Goal: Task Accomplishment & Management: Complete application form

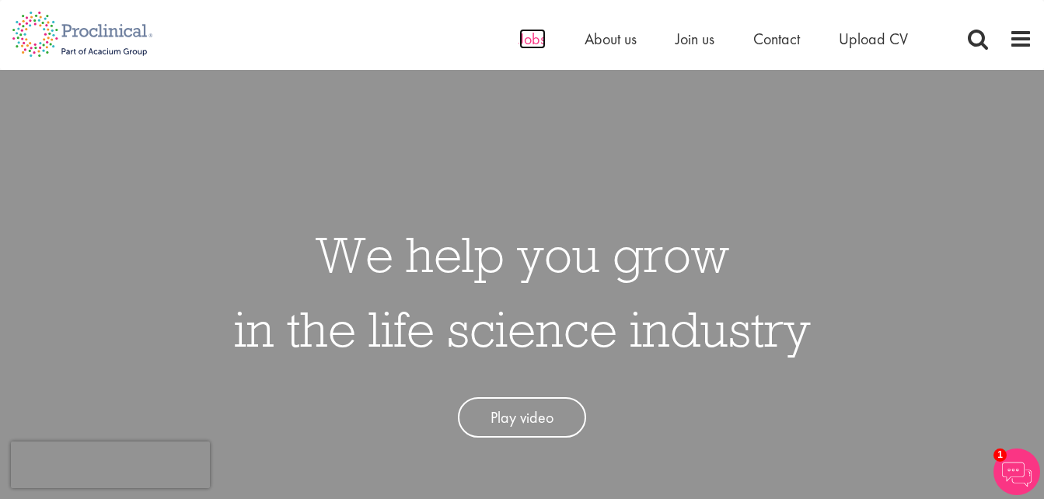
click at [525, 37] on span "Jobs" at bounding box center [532, 39] width 26 height 20
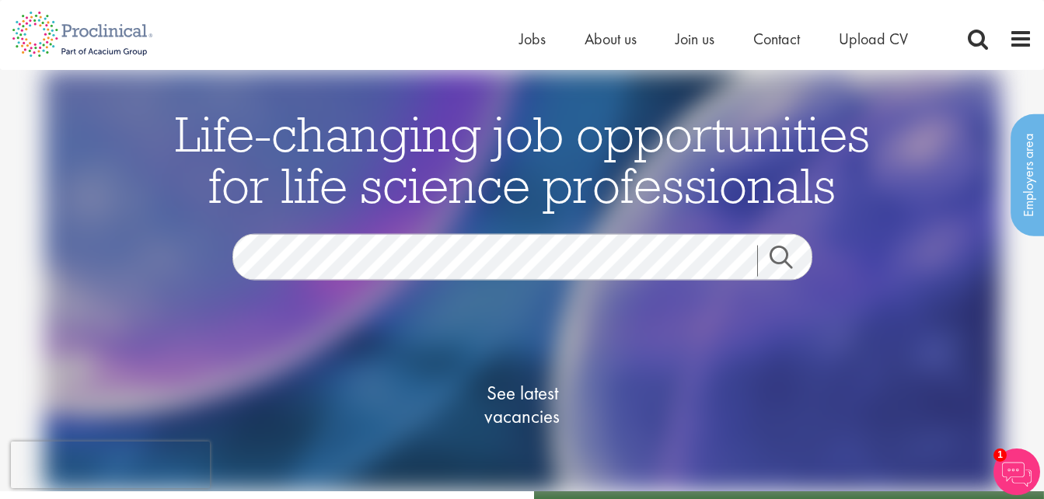
click at [786, 253] on link "Search" at bounding box center [790, 261] width 67 height 31
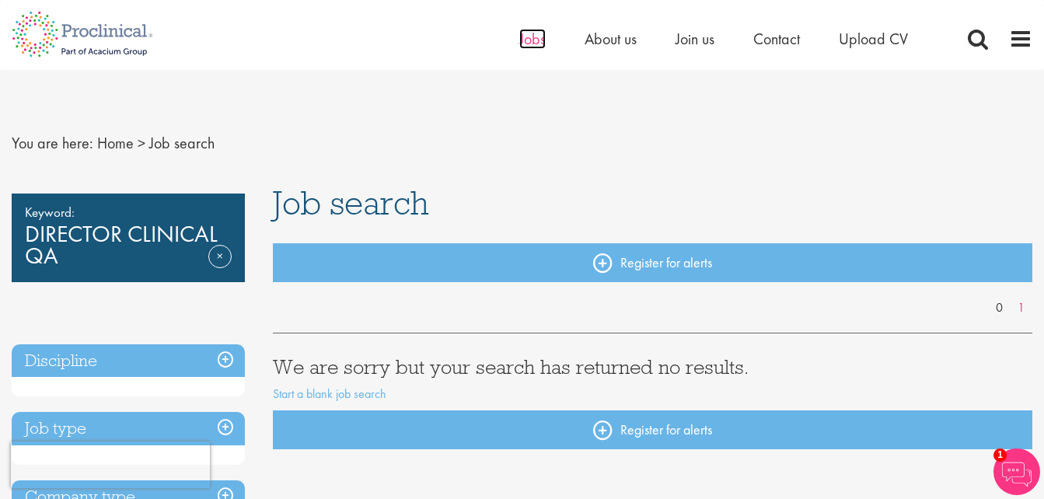
click at [526, 40] on span "Jobs" at bounding box center [532, 39] width 26 height 20
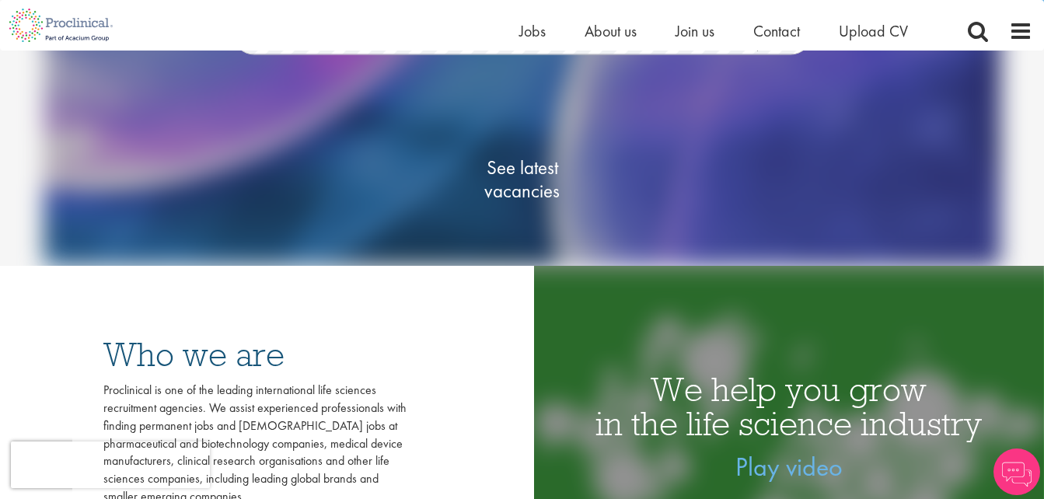
scroll to position [233, 0]
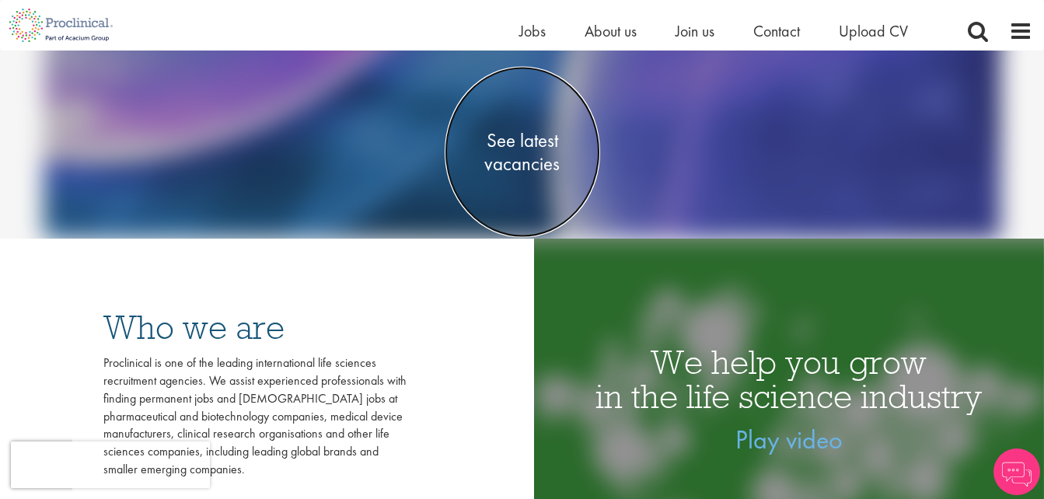
click at [547, 148] on span "See latest vacancies" at bounding box center [522, 152] width 155 height 47
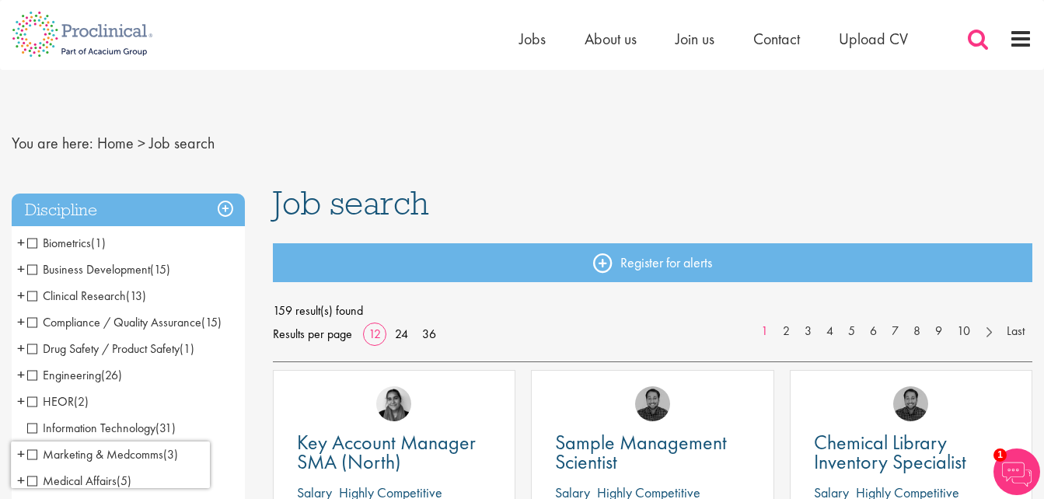
click at [968, 34] on span at bounding box center [977, 38] width 23 height 23
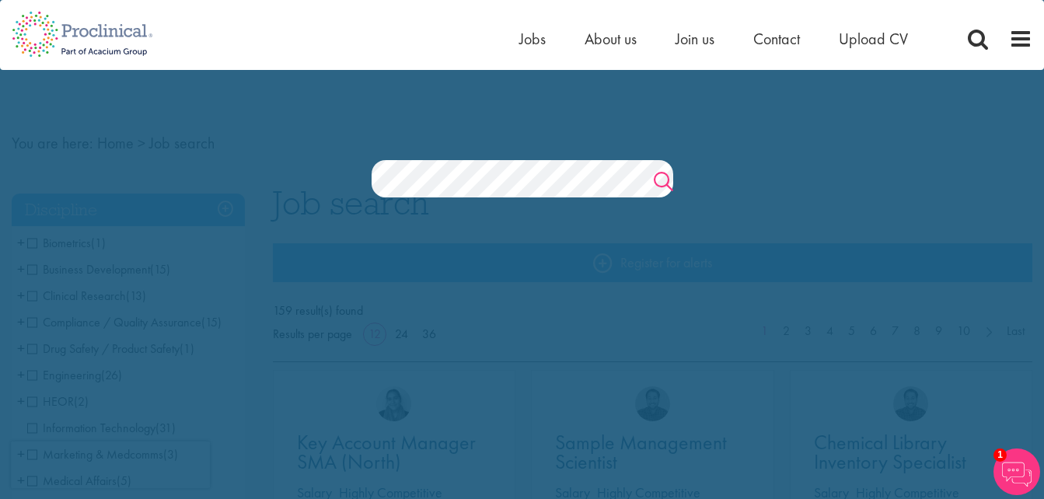
click at [661, 183] on link "Search" at bounding box center [663, 183] width 19 height 31
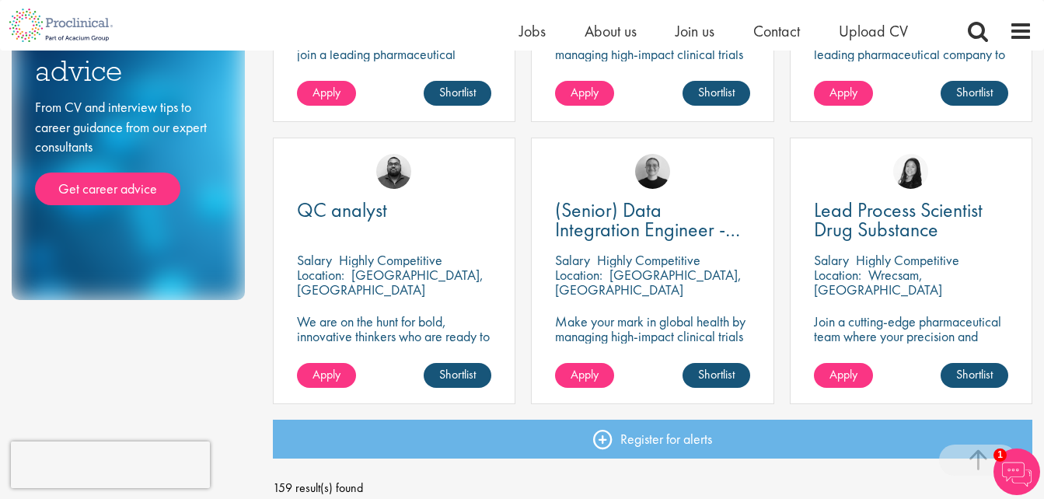
scroll to position [1088, 0]
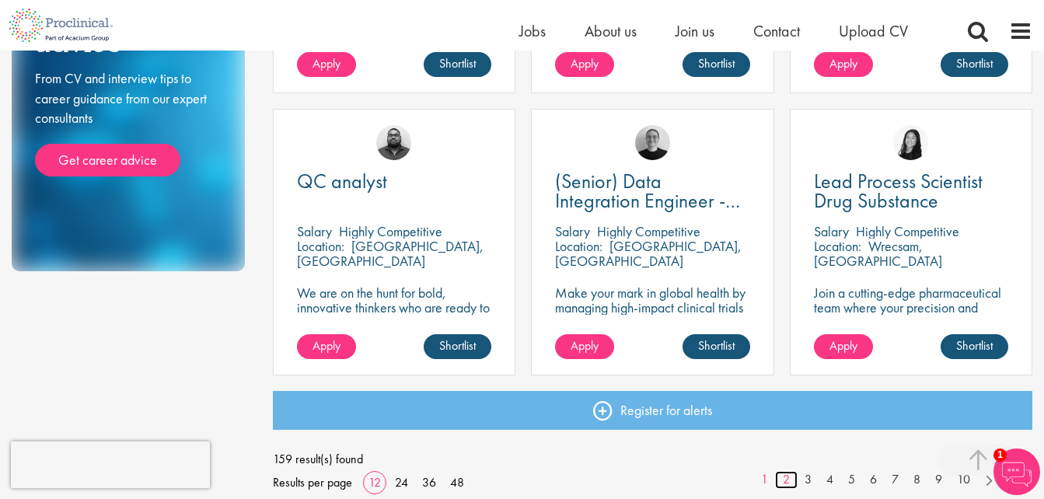
click at [791, 480] on link "2" at bounding box center [786, 480] width 23 height 18
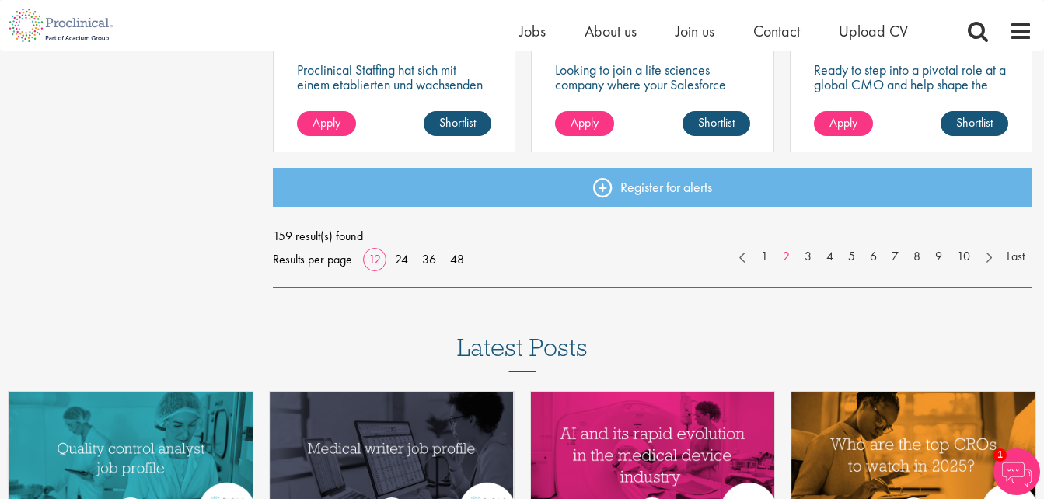
scroll to position [1321, 0]
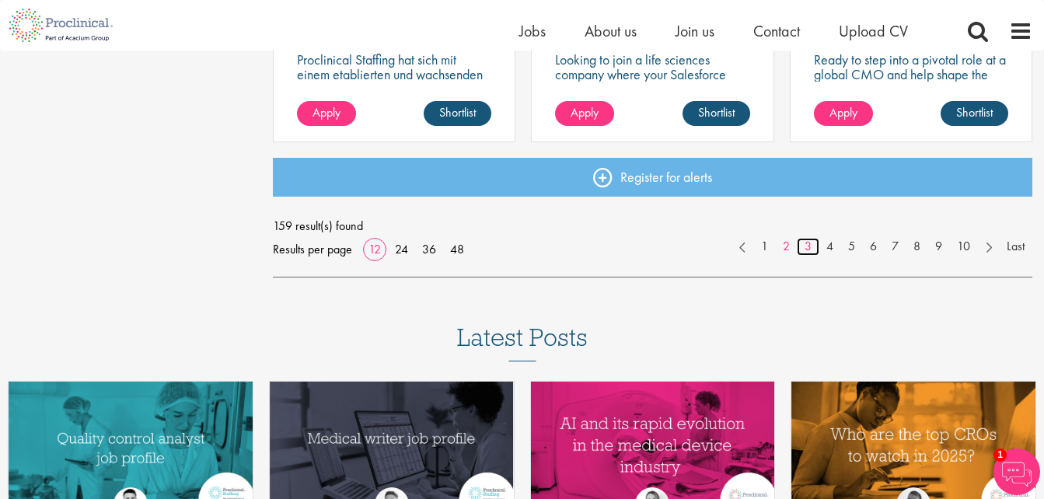
click at [807, 246] on link "3" at bounding box center [808, 247] width 23 height 18
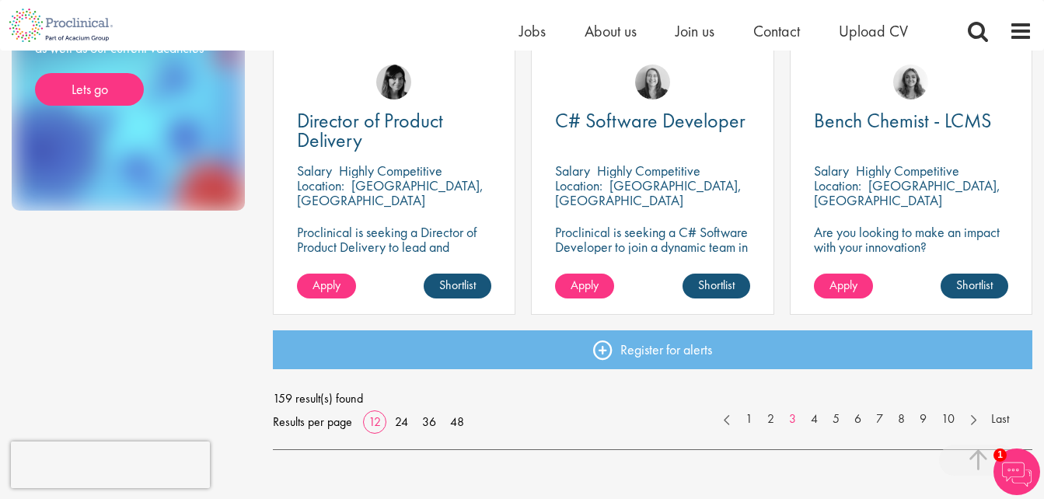
scroll to position [1166, 0]
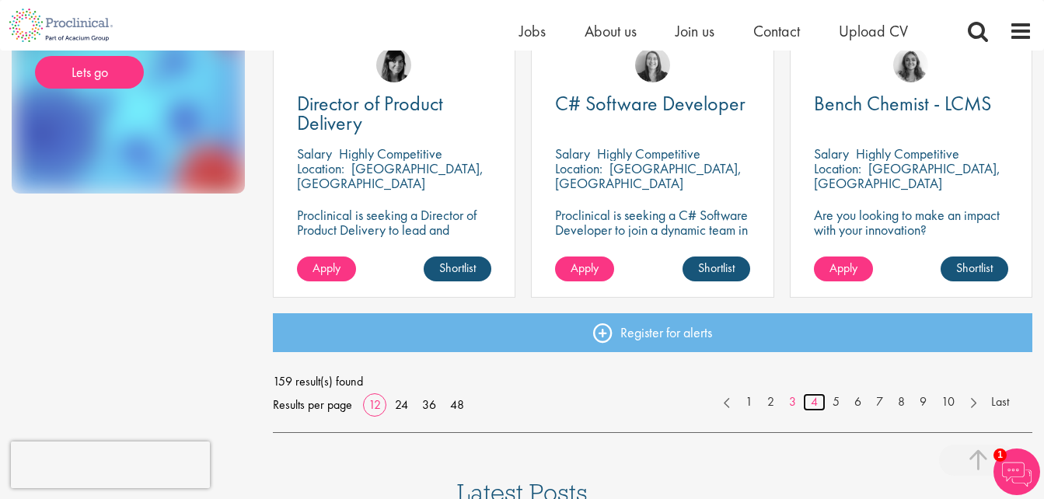
click at [812, 407] on link "4" at bounding box center [814, 402] width 23 height 18
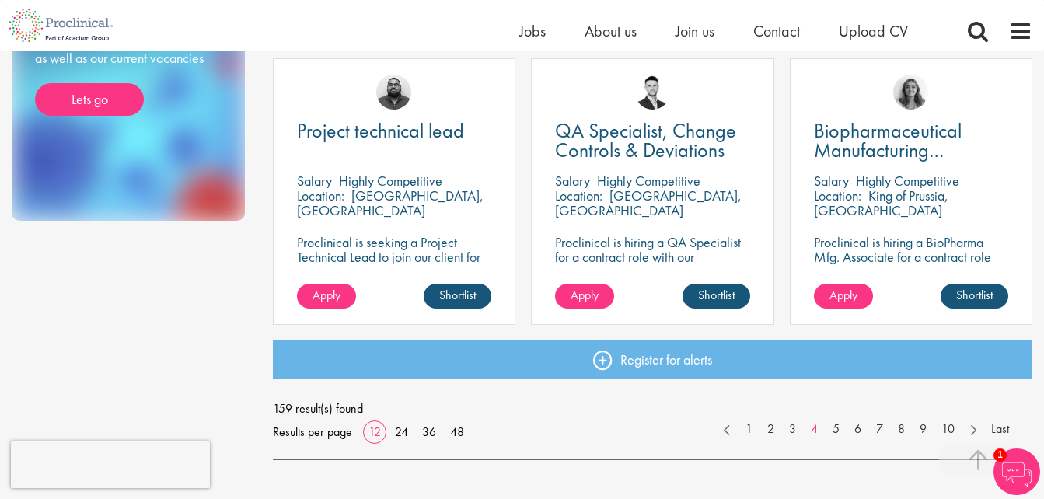
scroll to position [1166, 0]
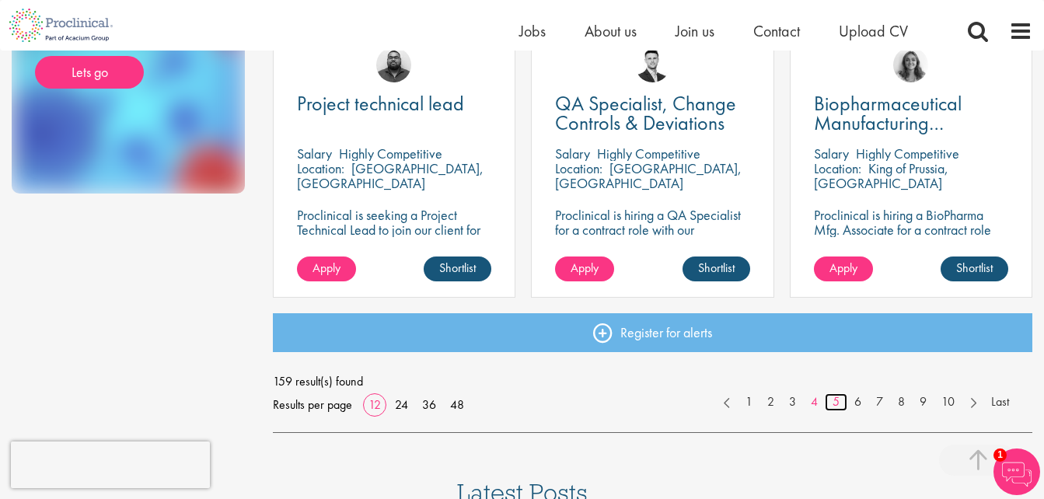
click at [831, 406] on link "5" at bounding box center [836, 402] width 23 height 18
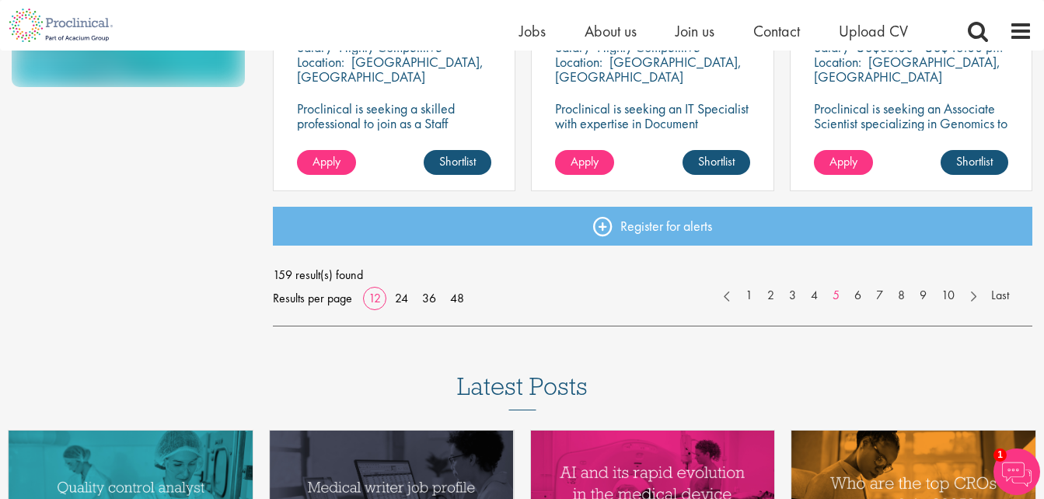
scroll to position [1321, 0]
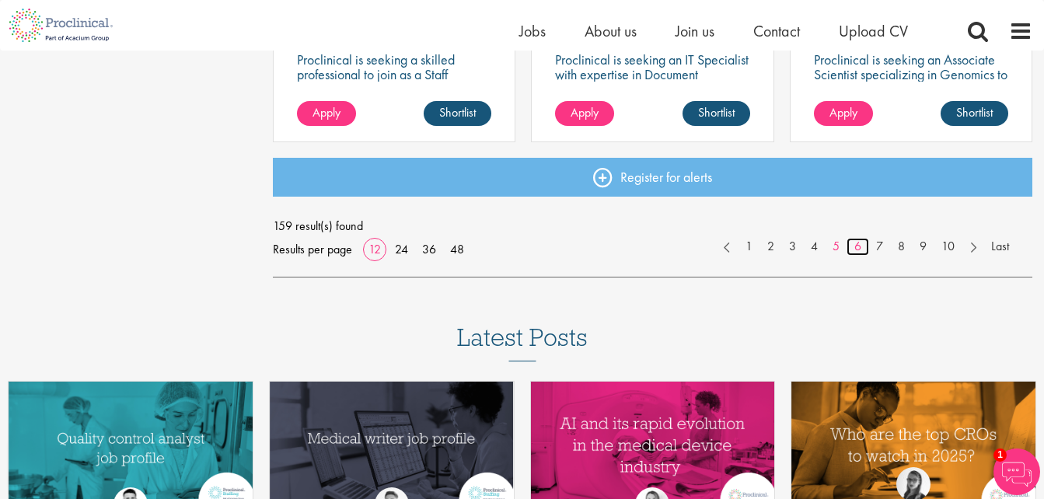
click at [851, 246] on link "6" at bounding box center [857, 247] width 23 height 18
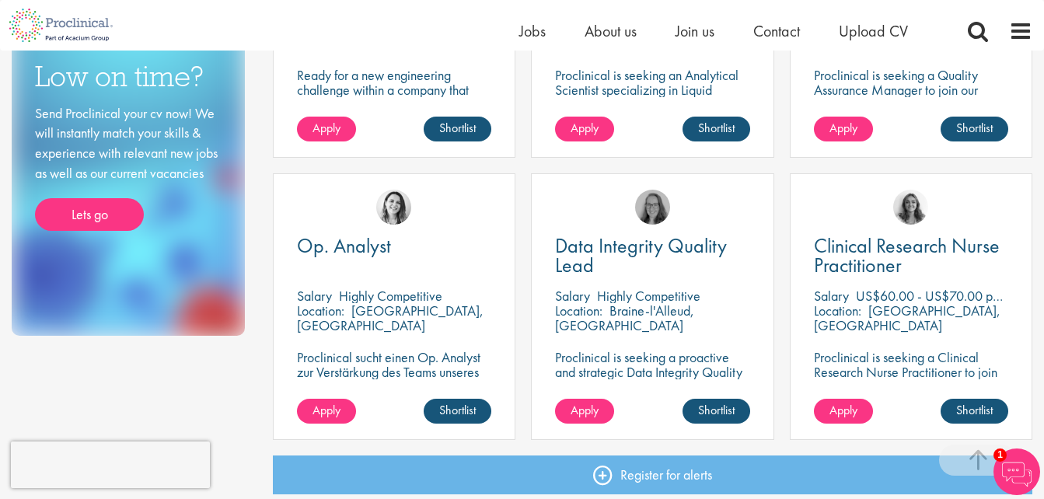
scroll to position [1166, 0]
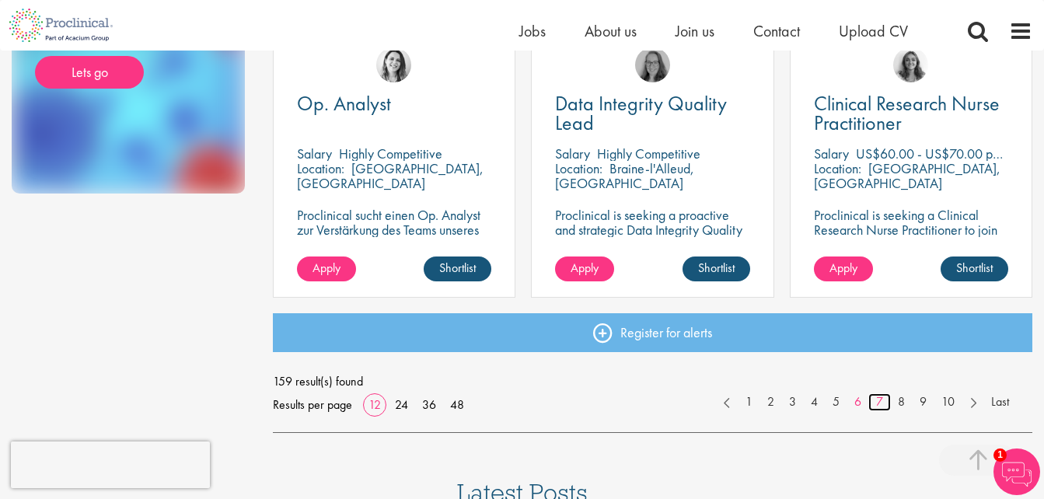
click at [878, 402] on link "7" at bounding box center [879, 402] width 23 height 18
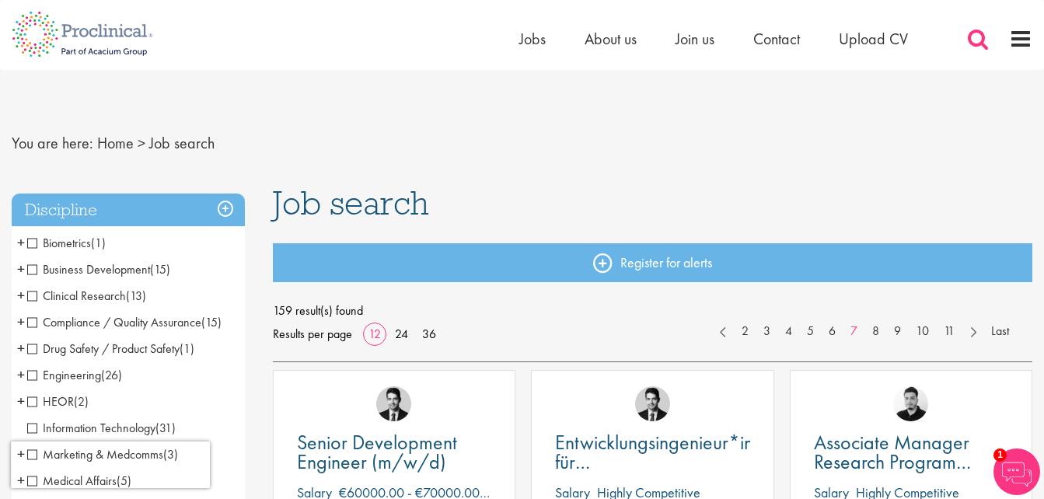
click at [976, 40] on span at bounding box center [977, 38] width 23 height 23
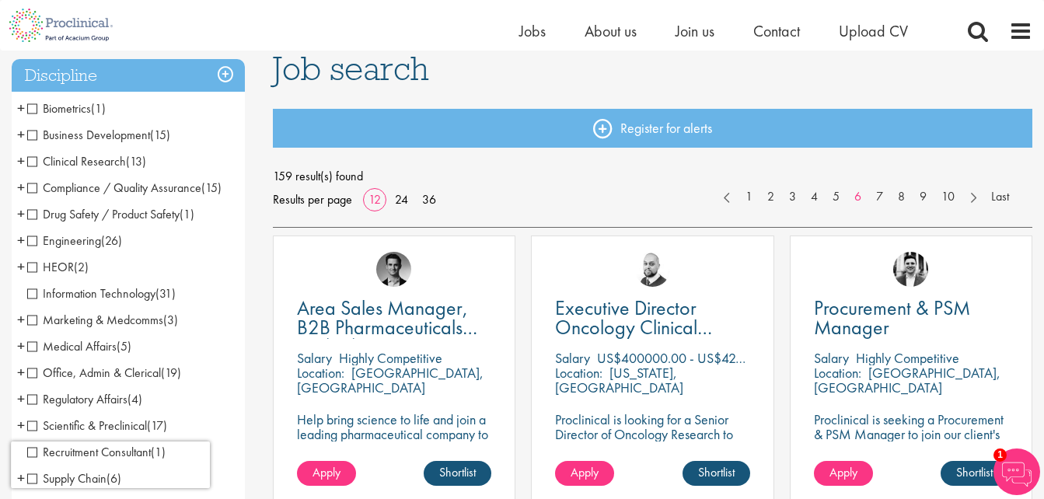
scroll to position [78, 0]
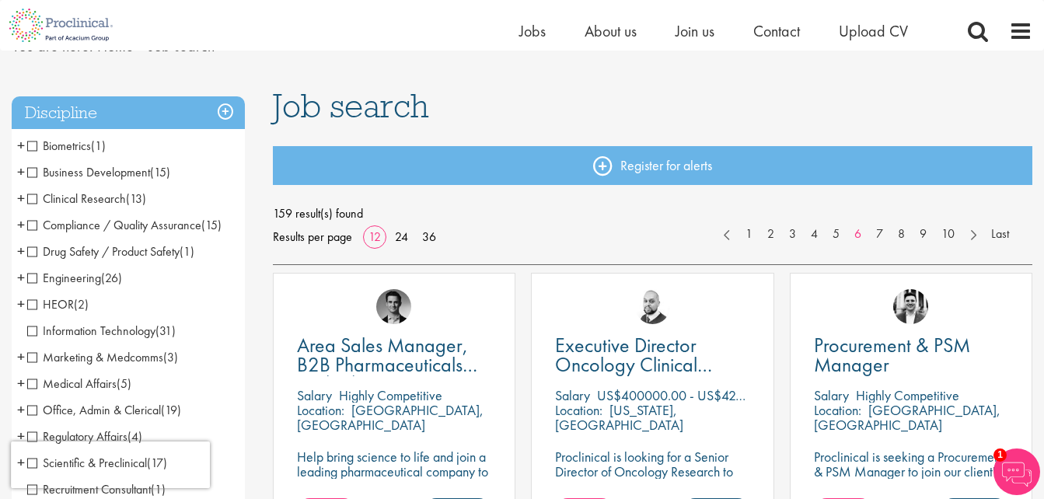
click at [143, 222] on span "Compliance / Quality Assurance" at bounding box center [114, 225] width 174 height 16
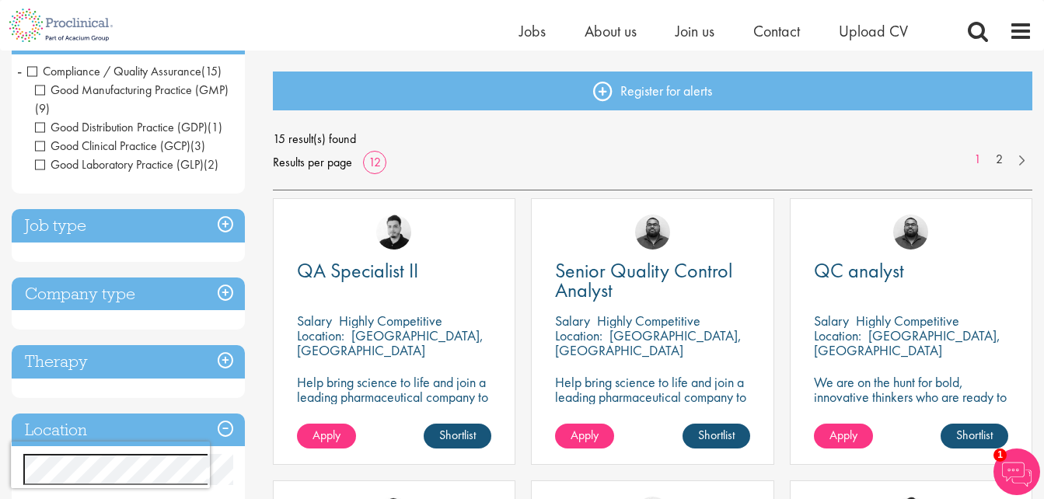
scroll to position [155, 0]
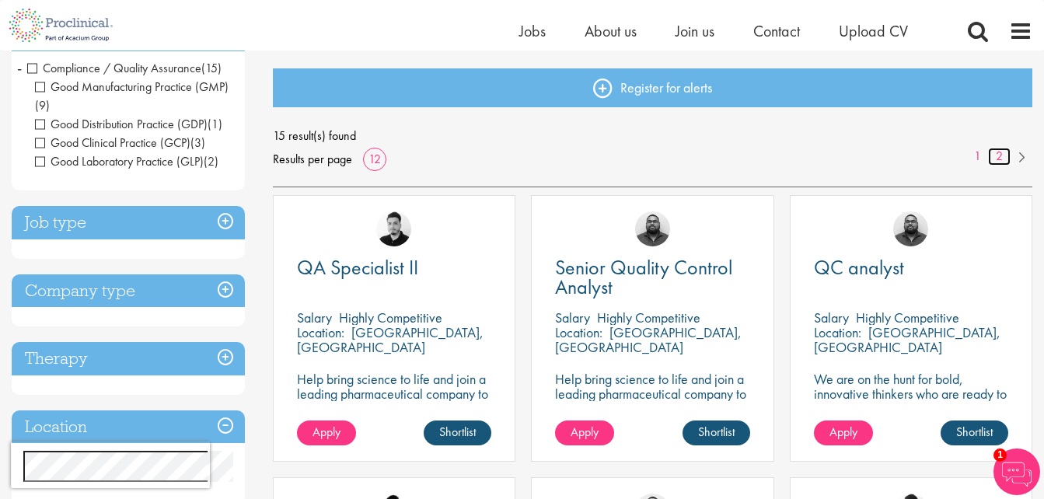
click at [999, 152] on link "2" at bounding box center [999, 157] width 23 height 18
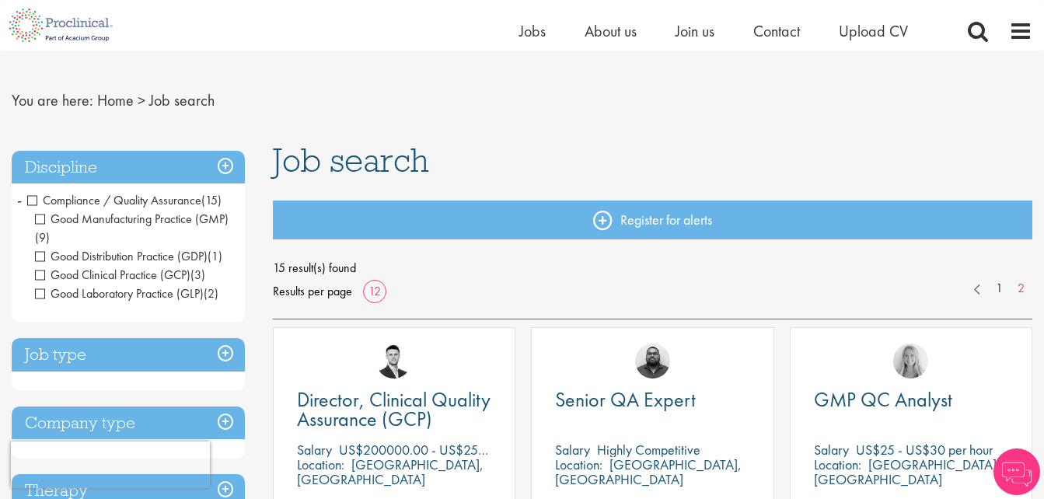
scroll to position [233, 0]
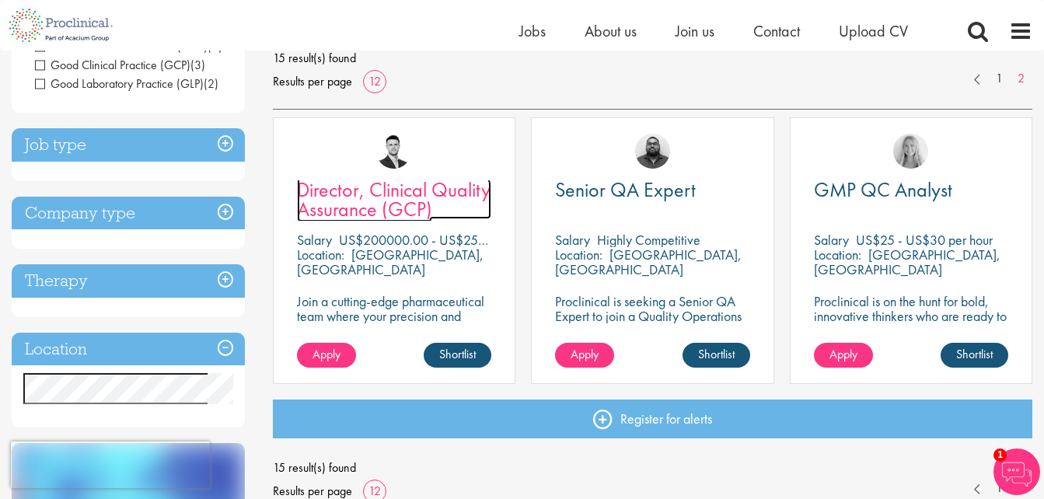
click at [406, 204] on span "Director, Clinical Quality Assurance (GCP)" at bounding box center [394, 199] width 194 height 46
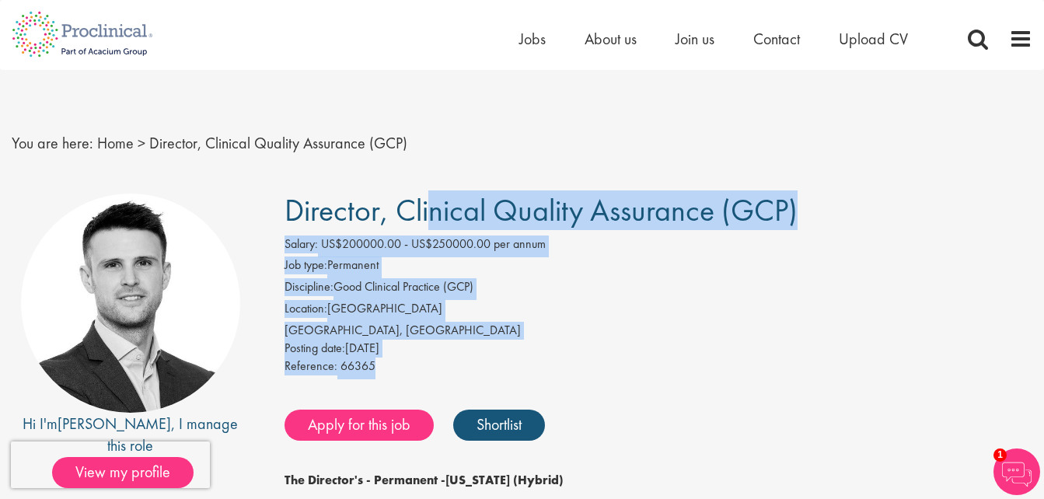
drag, startPoint x: 285, startPoint y: 209, endPoint x: 395, endPoint y: 368, distance: 192.7
copy div "Director, Clinical Quality Assurance (GCP) Salary: US$200000.00 - US$250000.00 …"
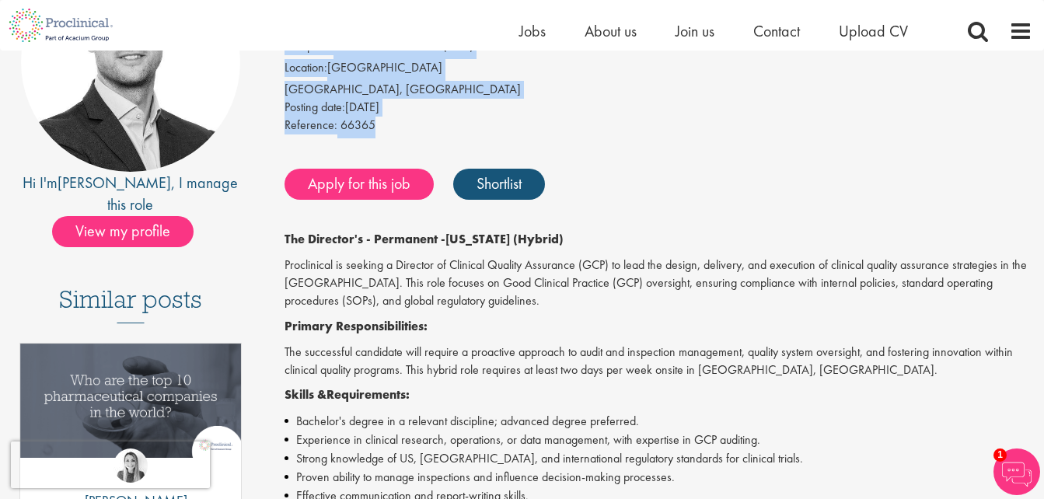
scroll to position [155, 0]
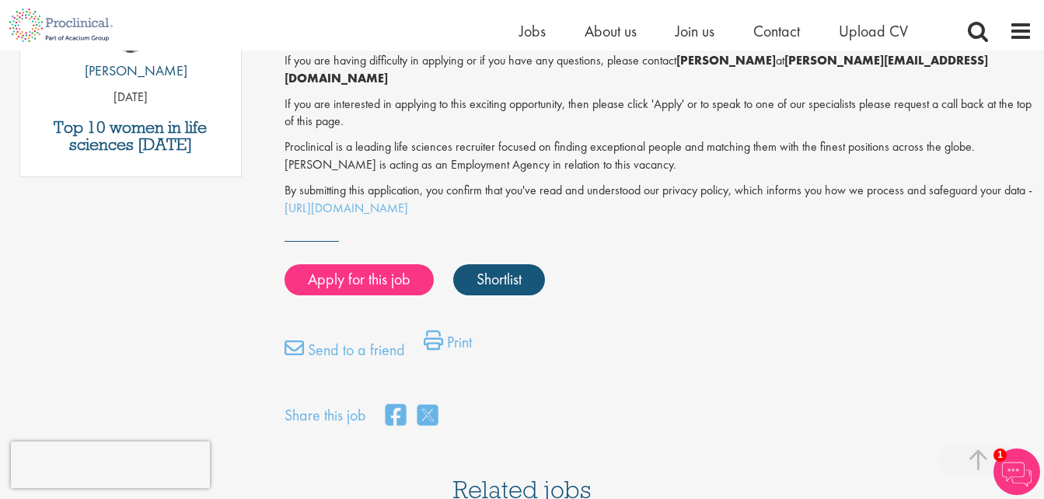
scroll to position [815, 0]
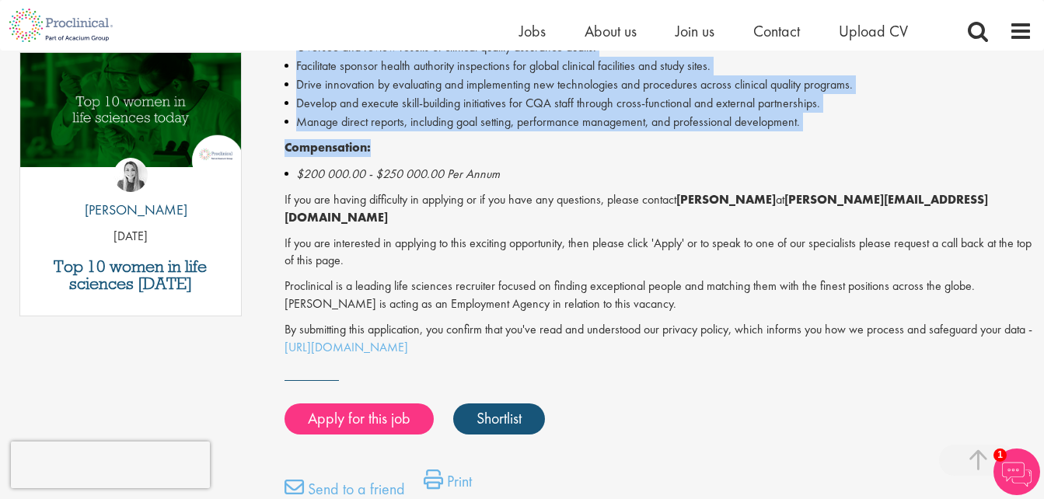
drag, startPoint x: 285, startPoint y: 149, endPoint x: 738, endPoint y: 333, distance: 489.1
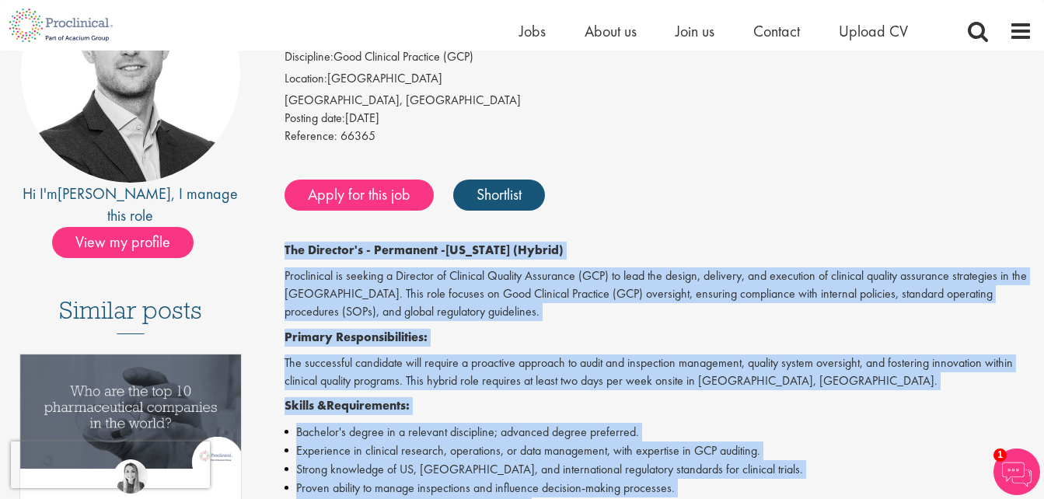
scroll to position [194, 0]
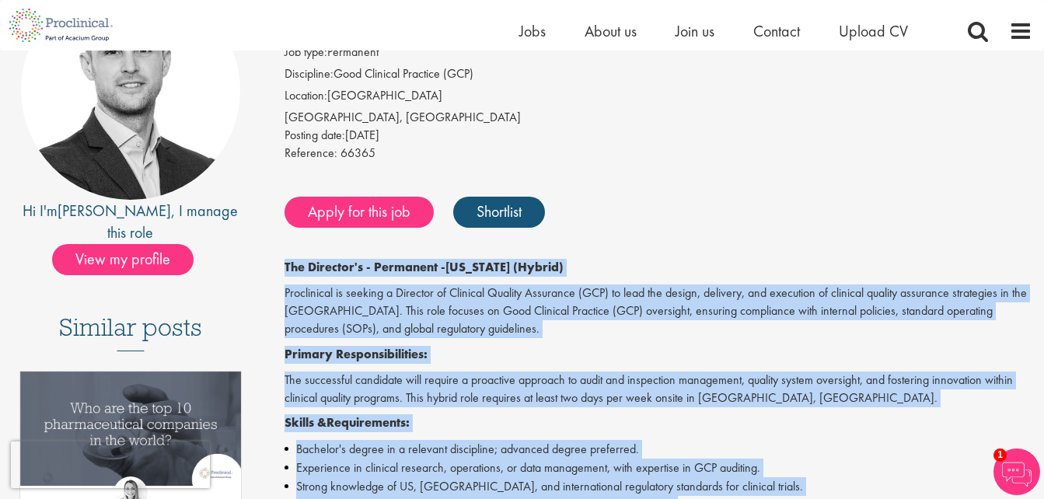
copy div "The Director's - Permanent - New Jersey (Hybrid) Proclinical is seeking a Direc…"
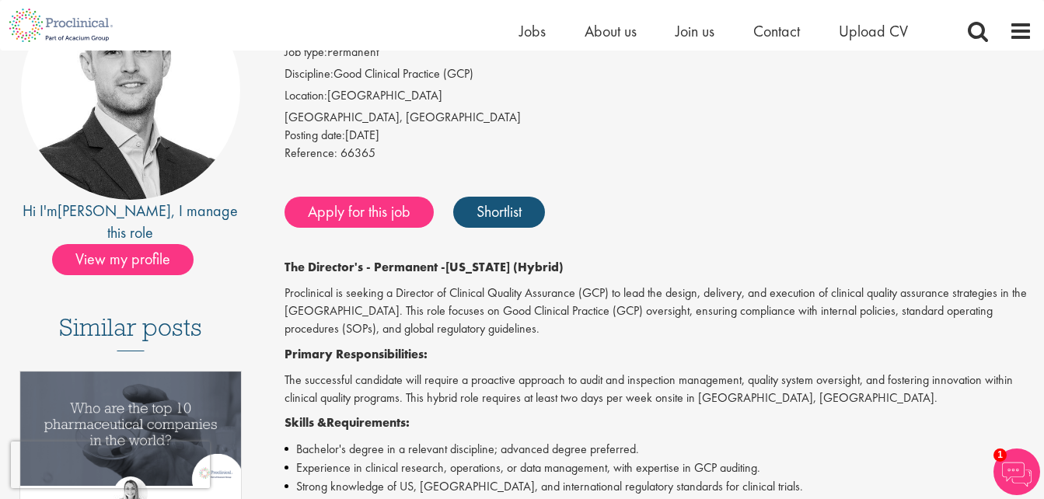
click at [763, 194] on div "Apply for this job Shortlist" at bounding box center [657, 212] width 752 height 47
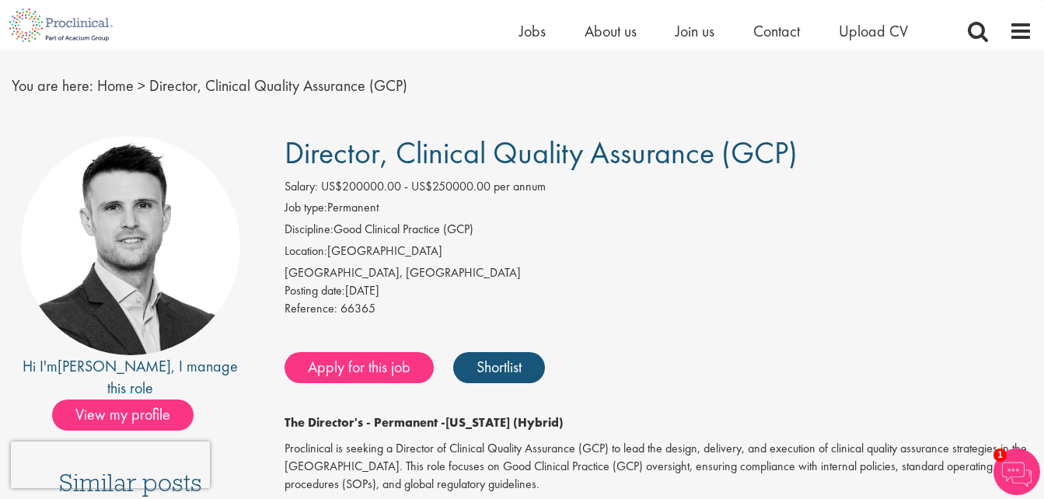
scroll to position [0, 0]
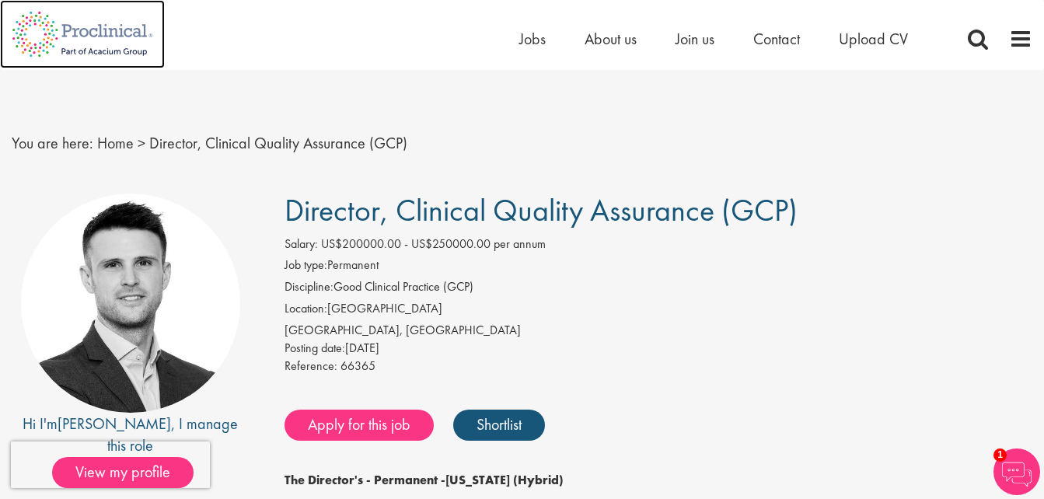
click at [101, 37] on img at bounding box center [82, 34] width 165 height 68
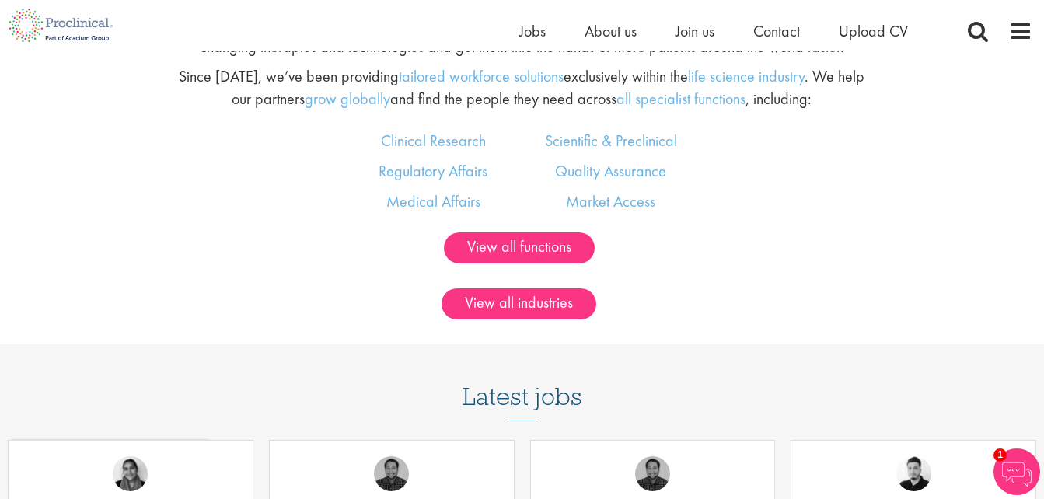
scroll to position [933, 0]
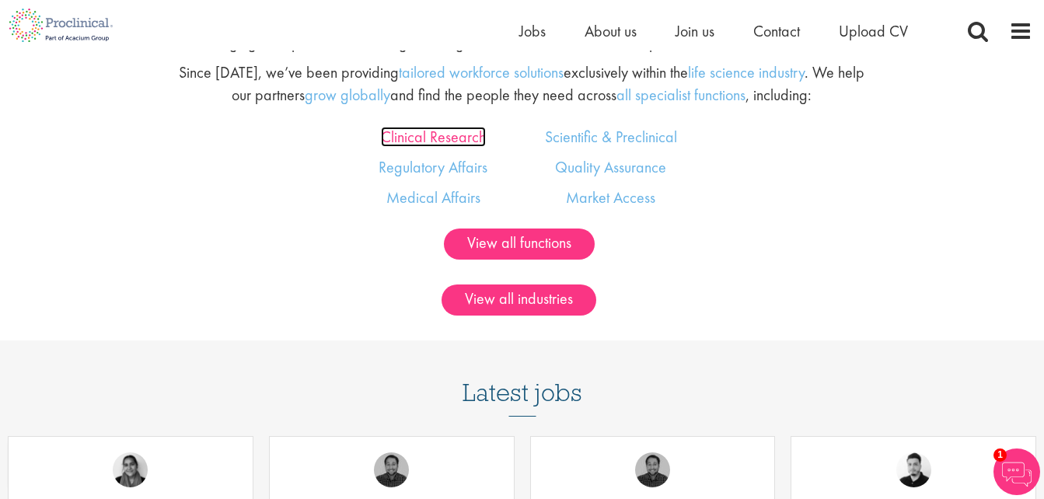
click at [467, 134] on link "Clinical Research" at bounding box center [433, 137] width 105 height 20
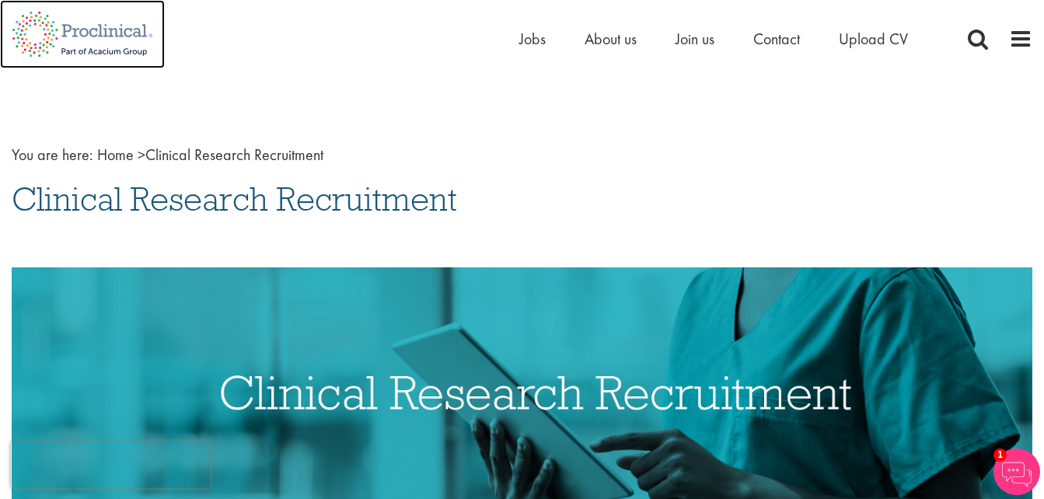
click at [112, 43] on img at bounding box center [82, 34] width 165 height 68
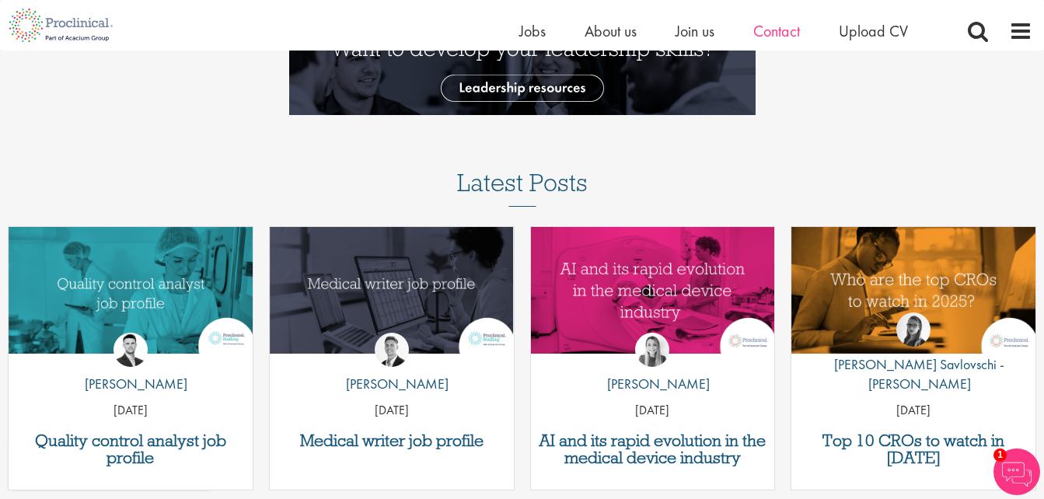
scroll to position [1321, 0]
